Goal: Transaction & Acquisition: Purchase product/service

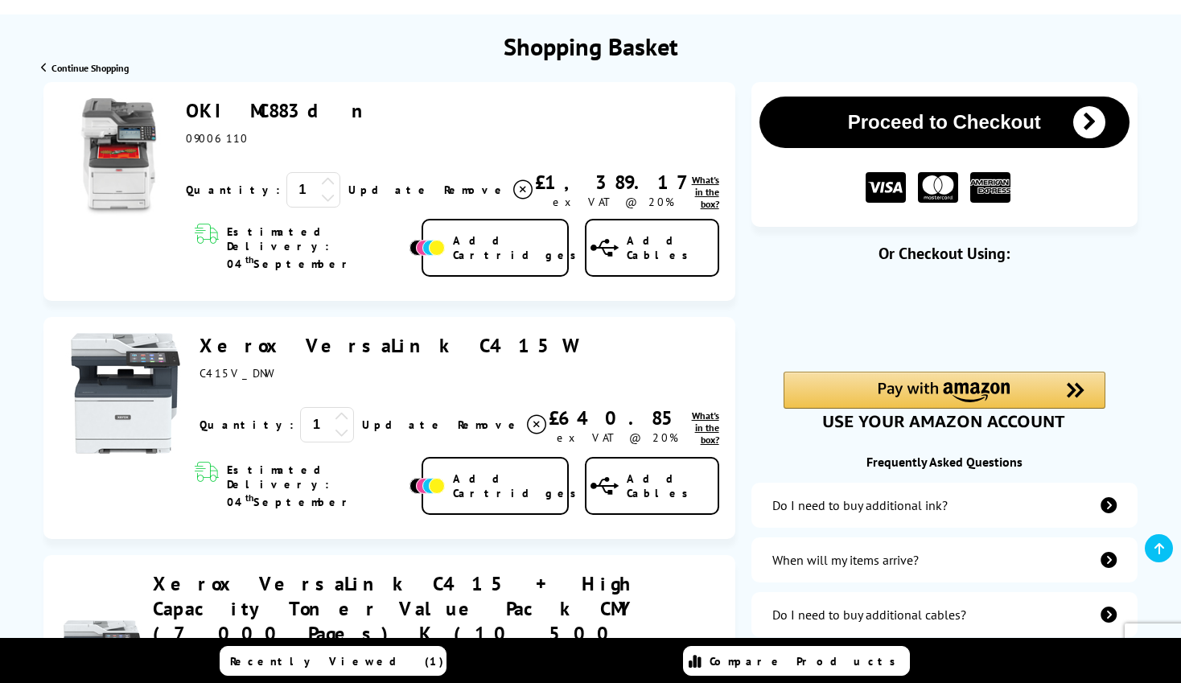
scroll to position [161, 0]
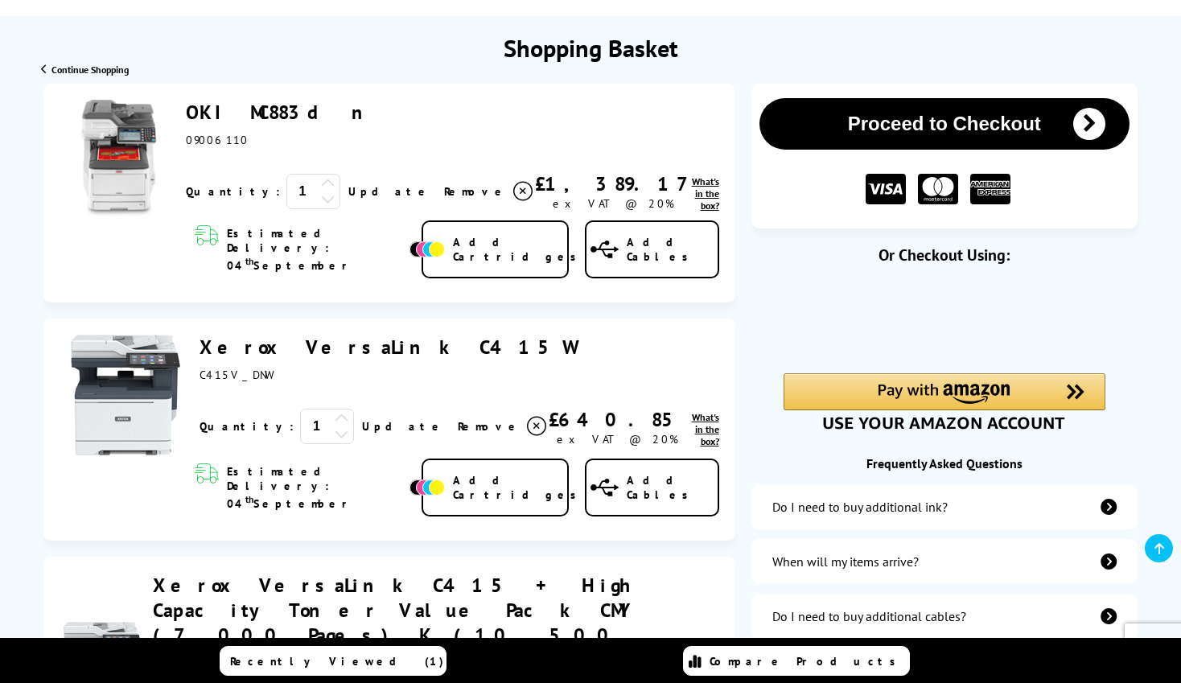
click at [321, 200] on icon at bounding box center [328, 198] width 14 height 14
click at [335, 426] on icon at bounding box center [342, 433] width 14 height 14
click at [900, 123] on button "Proceed to Checkout" at bounding box center [944, 123] width 370 height 51
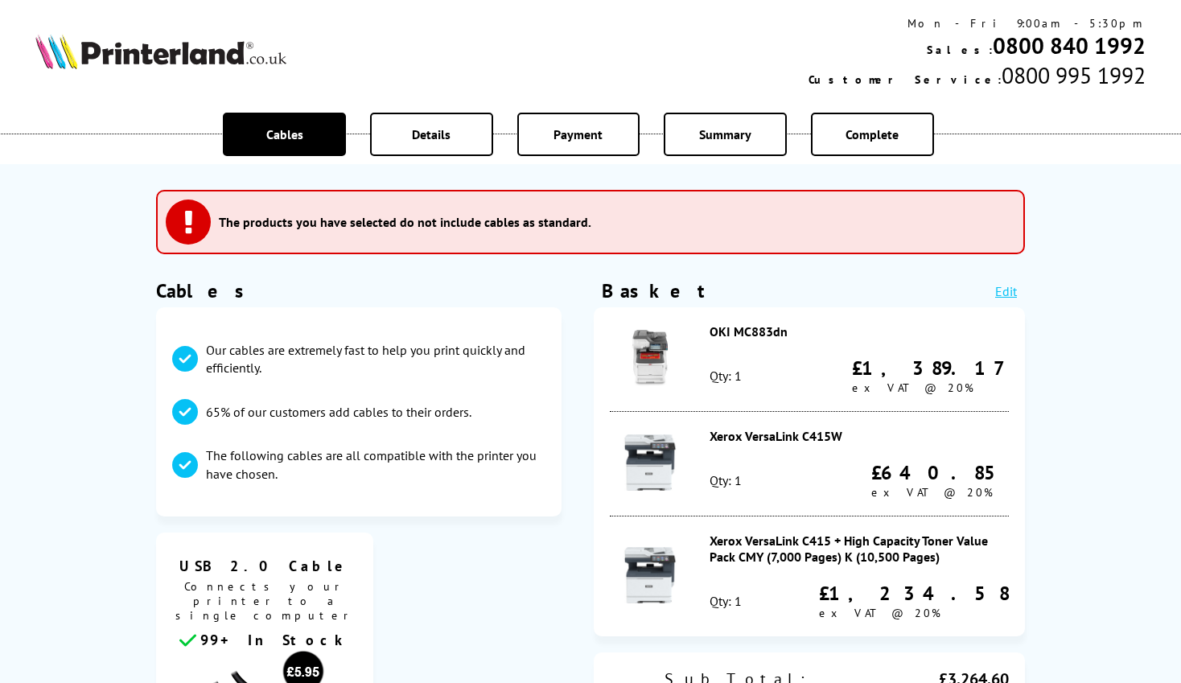
click at [1009, 294] on link "Edit" at bounding box center [1006, 291] width 22 height 16
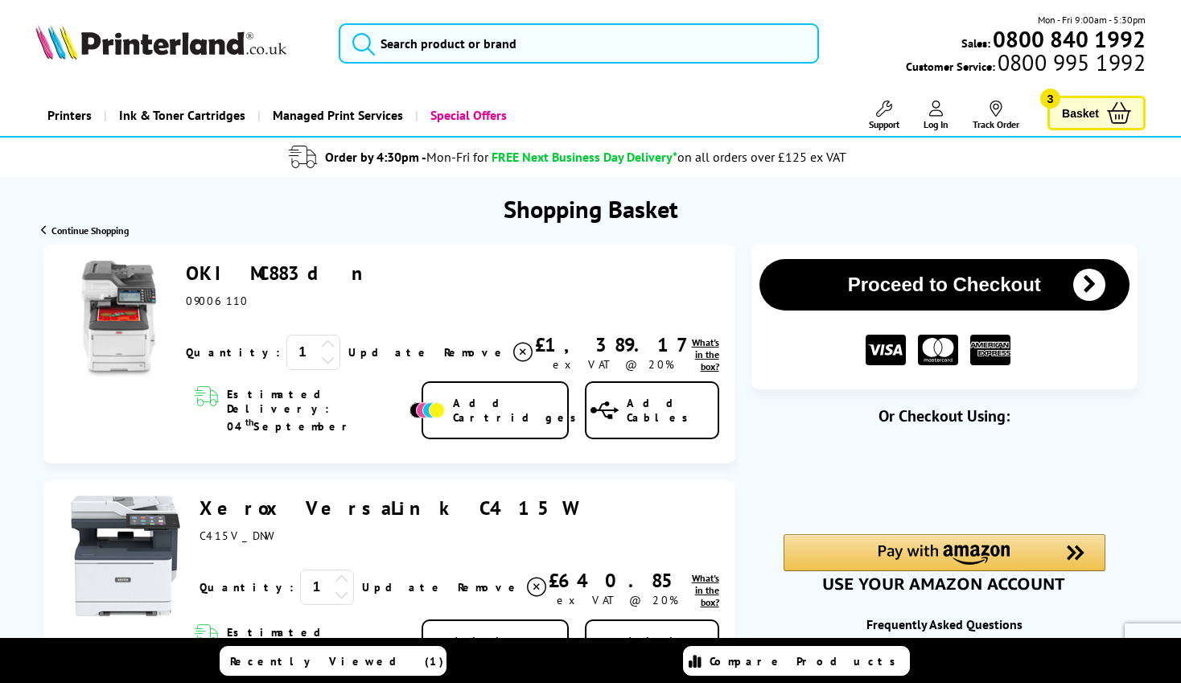
click at [513, 348] on icon at bounding box center [522, 352] width 19 height 19
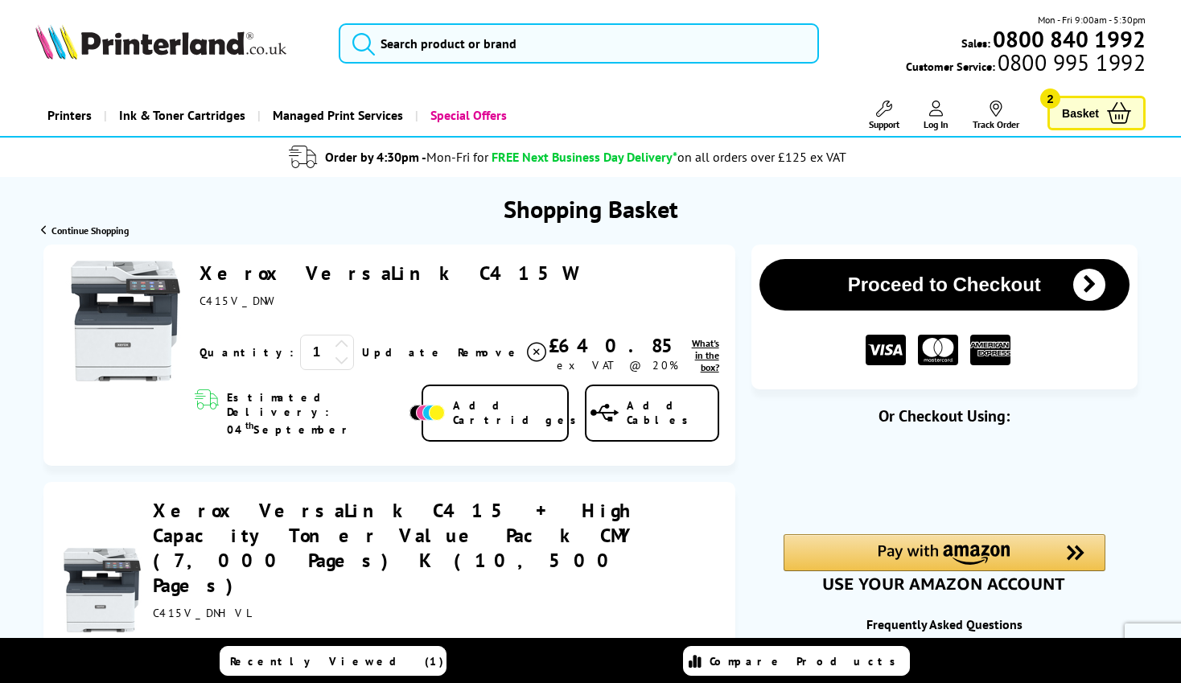
click at [458, 360] on span "Remove" at bounding box center [490, 352] width 64 height 14
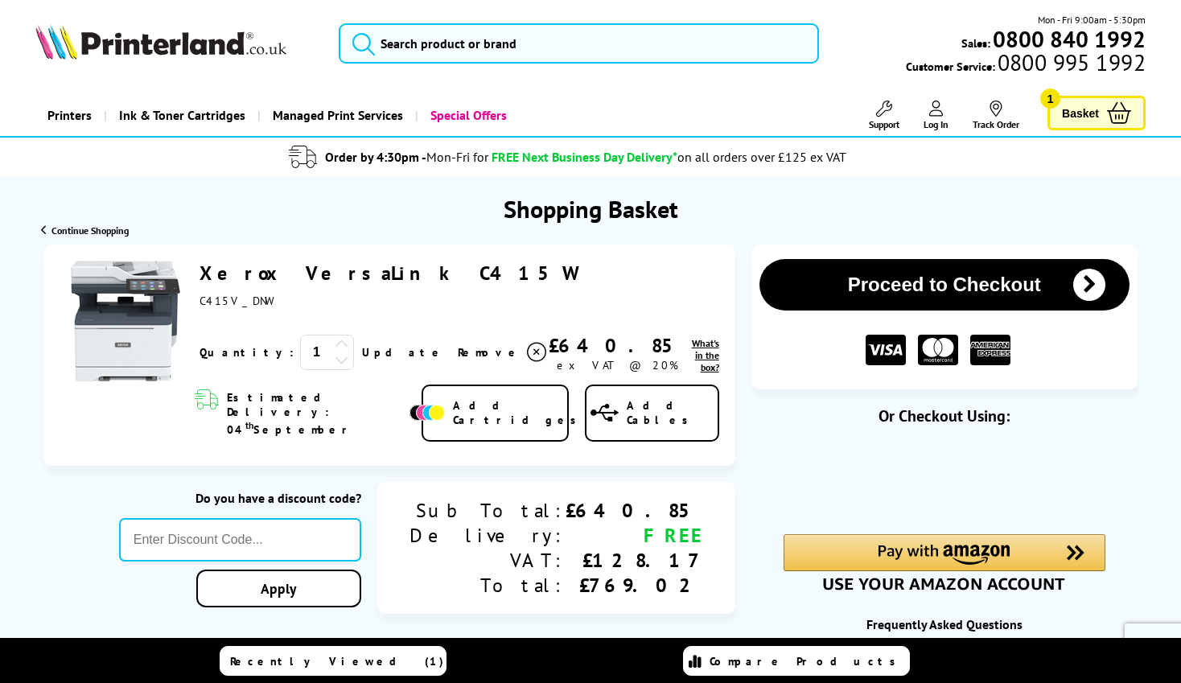
click at [458, 349] on span "Remove" at bounding box center [490, 352] width 64 height 14
